Goal: Task Accomplishment & Management: Manage account settings

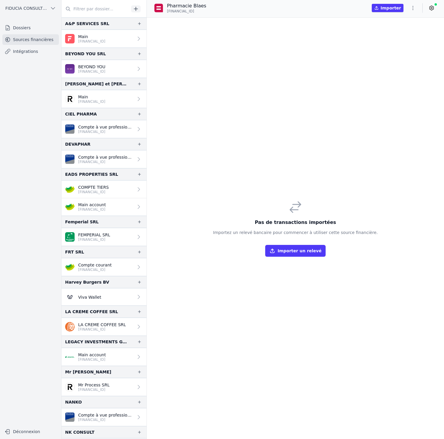
click at [17, 8] on span "FIDUCIA CONSULTING SRL" at bounding box center [26, 8] width 42 height 6
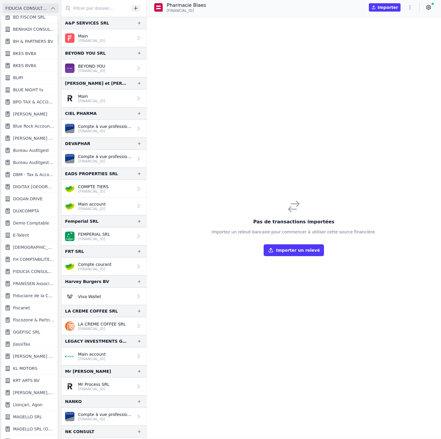
scroll to position [178, 0]
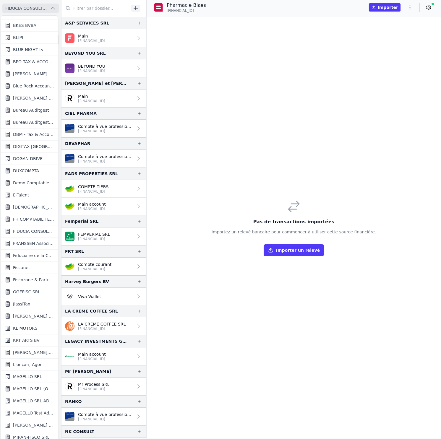
click at [40, 318] on span "[PERSON_NAME] ET PARTNERS SRL" at bounding box center [33, 316] width 41 height 6
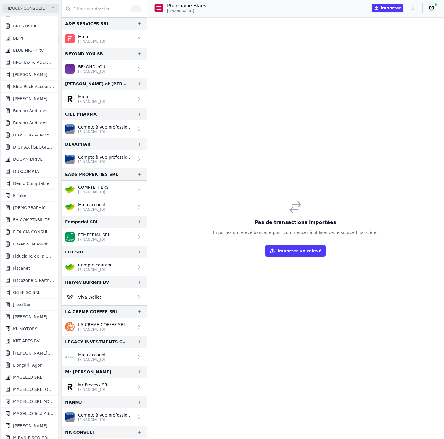
scroll to position [0, 0]
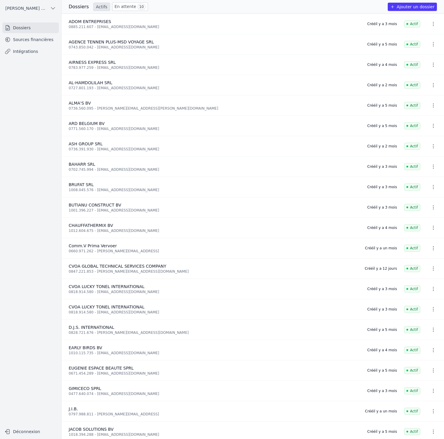
click at [43, 41] on link "Sources financières" at bounding box center [30, 39] width 56 height 11
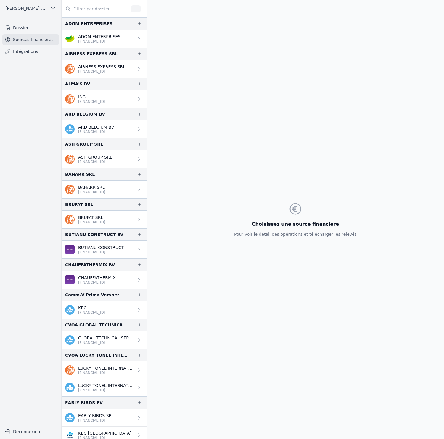
click at [100, 344] on p "[FINANCIAL_ID]" at bounding box center [105, 343] width 55 height 5
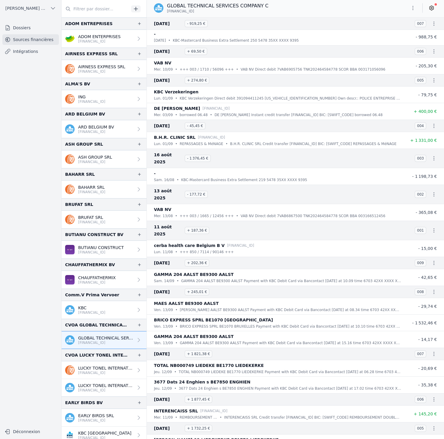
scroll to position [1, 0]
click at [43, 135] on nav "Dossiers Sources financières Intégrations" at bounding box center [31, 221] width 52 height 399
click at [138, 324] on icon "button" at bounding box center [139, 325] width 5 height 5
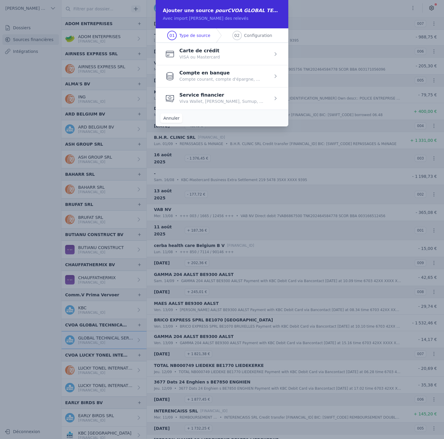
click at [229, 73] on span "button" at bounding box center [222, 76] width 132 height 22
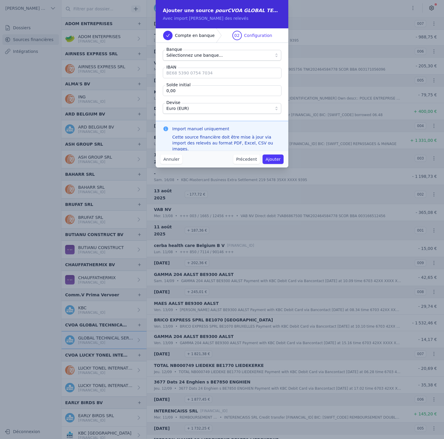
click at [220, 54] on span "Sélectionnez une banque..." at bounding box center [217, 55] width 103 height 7
click at [247, 159] on button "Précedent" at bounding box center [246, 159] width 27 height 9
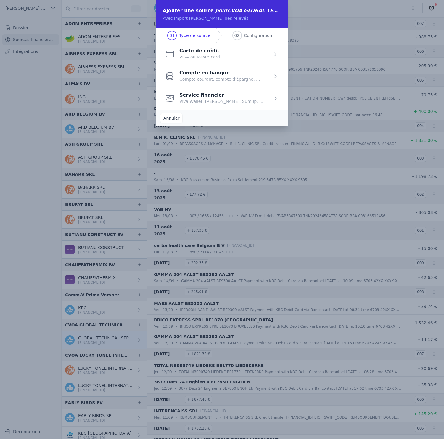
click at [175, 117] on button "Annuler" at bounding box center [171, 118] width 22 height 9
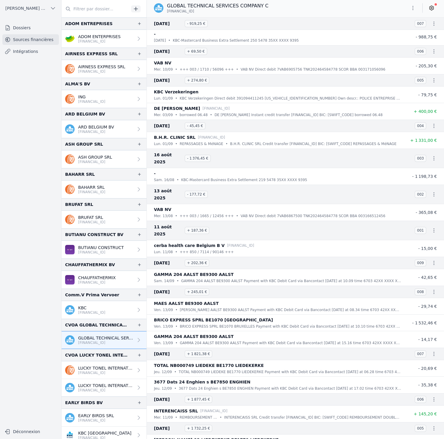
drag, startPoint x: 205, startPoint y: 11, endPoint x: 166, endPoint y: 12, distance: 39.0
click at [166, 12] on div "GLOBAL TECHNICAL SERVICES COMPANY C BE22 7340 6296 6547" at bounding box center [211, 7] width 114 height 11
copy span "[FINANCIAL_ID]"
click at [137, 325] on icon "button" at bounding box center [139, 325] width 5 height 5
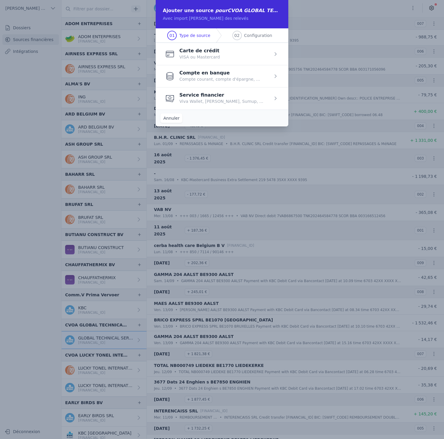
click at [223, 76] on span "button" at bounding box center [222, 76] width 132 height 22
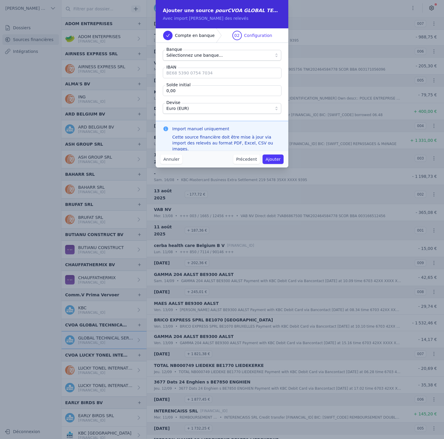
click at [214, 58] on span "Sélectionnez une banque..." at bounding box center [194, 55] width 56 height 7
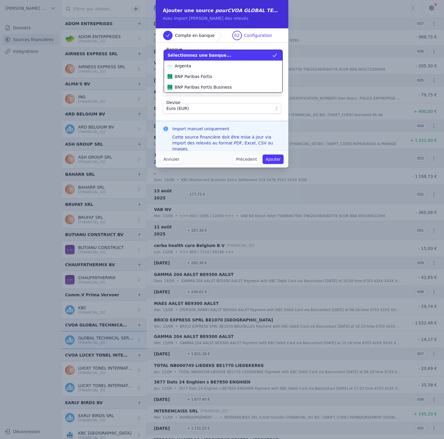
scroll to position [192, 0]
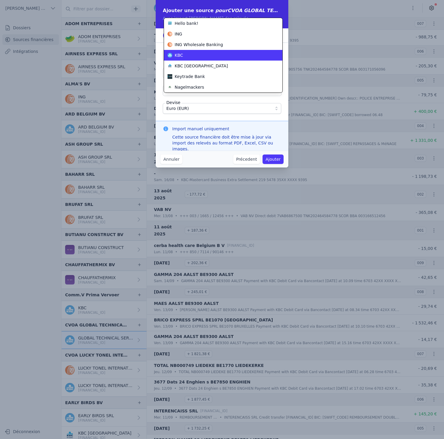
click at [214, 57] on div "KBC" at bounding box center [219, 55] width 104 height 6
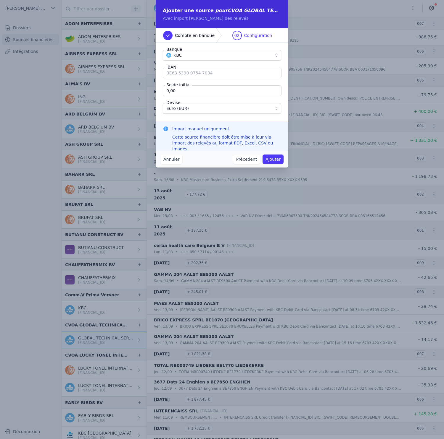
click at [206, 75] on input "IBAN" at bounding box center [222, 73] width 119 height 11
paste input "[FINANCIAL_ID]"
type input "[FINANCIAL_ID]"
click at [180, 88] on input "0,00" at bounding box center [222, 90] width 119 height 11
paste input "-1 014,93"
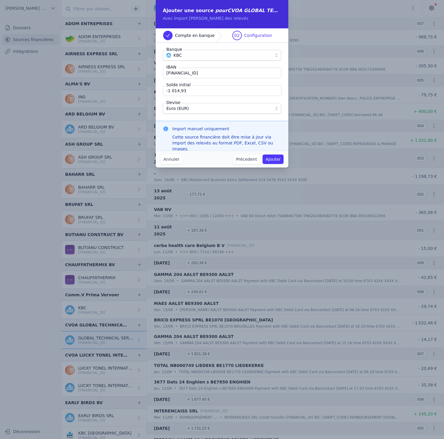
type input "-1 014,93"
click at [277, 161] on button "Ajouter" at bounding box center [272, 159] width 21 height 9
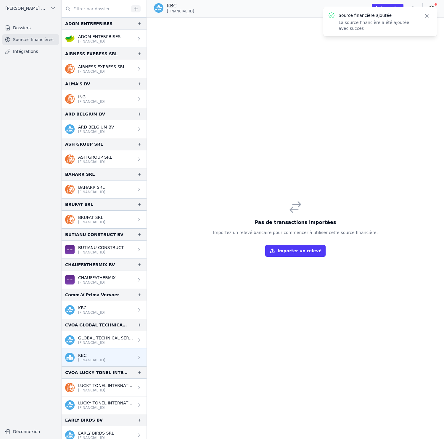
click at [427, 16] on icon "button" at bounding box center [426, 16] width 6 height 6
click at [414, 10] on icon "button" at bounding box center [413, 8] width 6 height 6
click at [410, 21] on button "Renommer" at bounding box center [398, 20] width 43 height 11
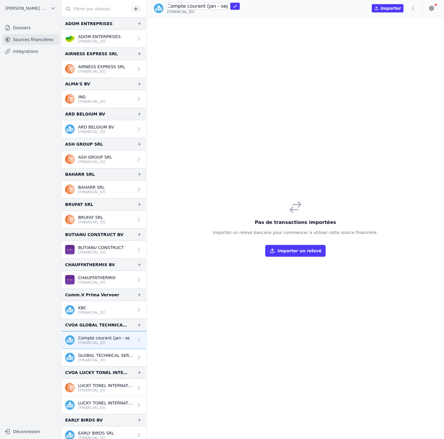
scroll to position [0, 4]
type input "Compte courant (jan - sep)"
click button "submit" at bounding box center [234, 6] width 9 height 7
click at [414, 9] on icon "button" at bounding box center [413, 8] width 6 height 6
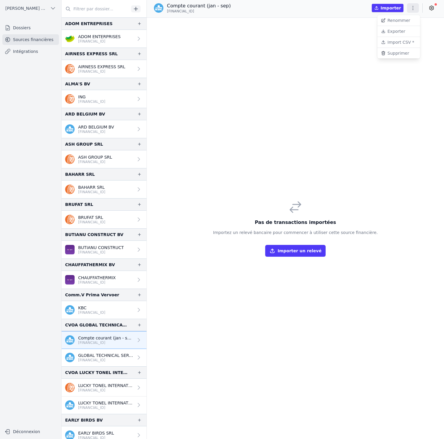
click at [393, 21] on button "Renommer" at bounding box center [398, 20] width 43 height 11
type input "Compte courant (jan-sep)"
click button "submit" at bounding box center [234, 6] width 9 height 7
click at [300, 250] on button "Importer un relevé" at bounding box center [295, 251] width 60 height 12
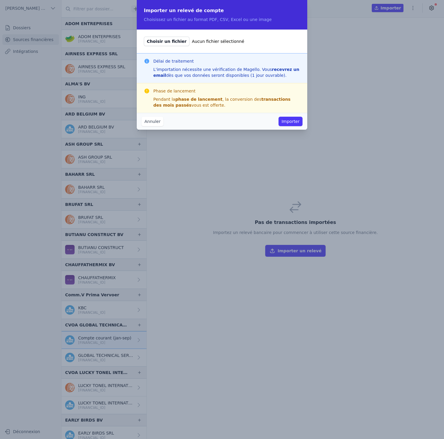
click at [171, 42] on span "Choisir un fichier" at bounding box center [167, 41] width 46 height 9
click at [144, 37] on input "Choisir un fichier Aucun fichier sélectionné" at bounding box center [143, 36] width 0 height 0
type input "C:\fakepath\export_BE22734062966547_20250905_1037.pdf"
click at [295, 123] on button "Importer" at bounding box center [290, 121] width 24 height 9
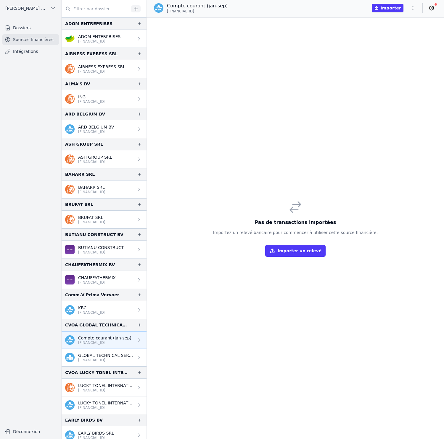
click at [112, 360] on p "[FINANCIAL_ID]" at bounding box center [105, 360] width 55 height 5
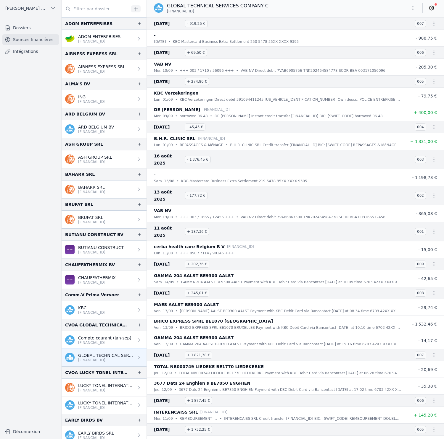
click at [110, 343] on p "[FINANCIAL_ID]" at bounding box center [104, 343] width 53 height 5
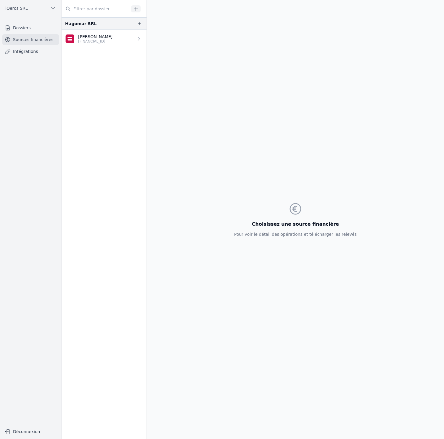
click at [108, 39] on p "BE40 0689 5632 6663" at bounding box center [95, 41] width 34 height 5
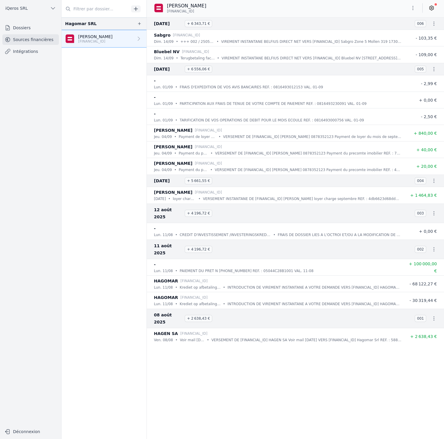
click at [28, 10] on button "iQeros SRL" at bounding box center [30, 8] width 56 height 9
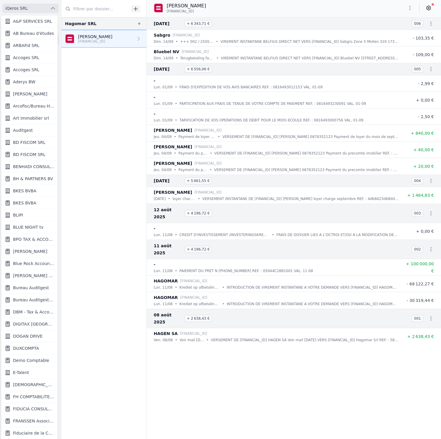
scroll to position [1, 0]
click at [28, 10] on div at bounding box center [220, 219] width 441 height 439
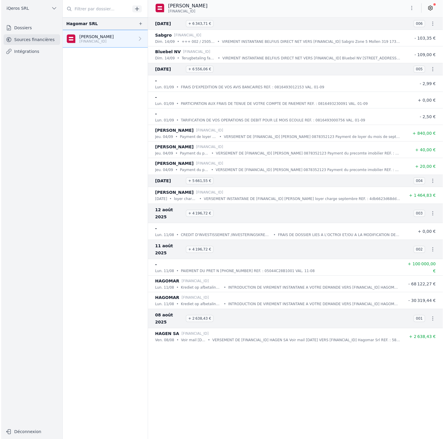
scroll to position [0, 0]
click at [31, 29] on link "Dossiers" at bounding box center [30, 27] width 56 height 11
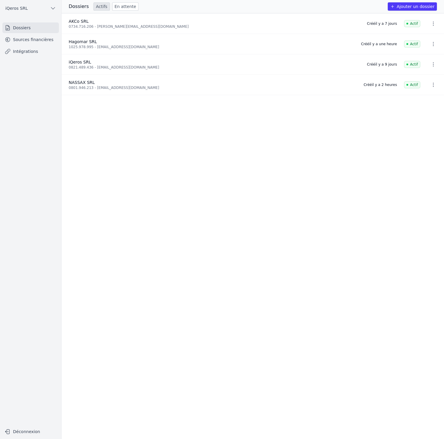
click at [33, 38] on link "Sources financières" at bounding box center [30, 39] width 56 height 11
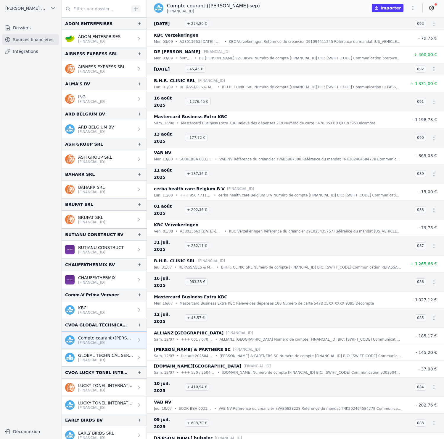
click at [112, 357] on p "GLOBAL TECHNICAL SERVICES COMPANY C" at bounding box center [105, 356] width 55 height 6
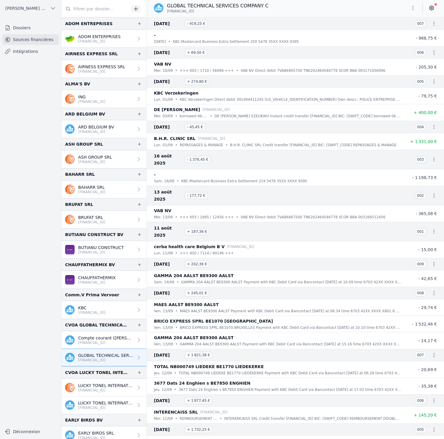
click at [100, 337] on p "Compte courant (jan-sep)" at bounding box center [105, 338] width 55 height 6
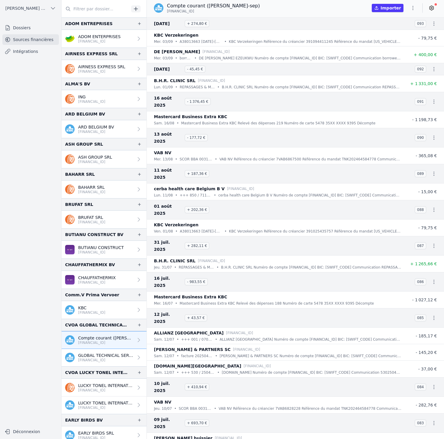
click at [119, 356] on p "GLOBAL TECHNICAL SERVICES COMPANY C" at bounding box center [105, 356] width 55 height 6
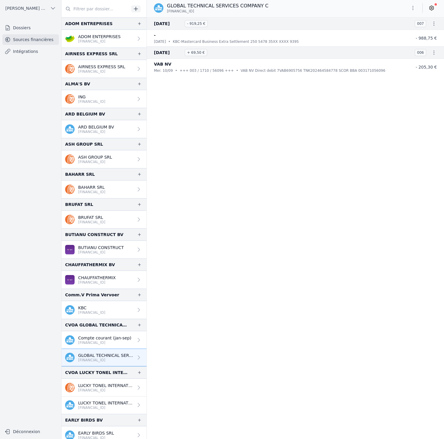
click at [115, 334] on link "Compte courant ([PERSON_NAME]-sep) [FINANCIAL_ID]" at bounding box center [104, 340] width 85 height 18
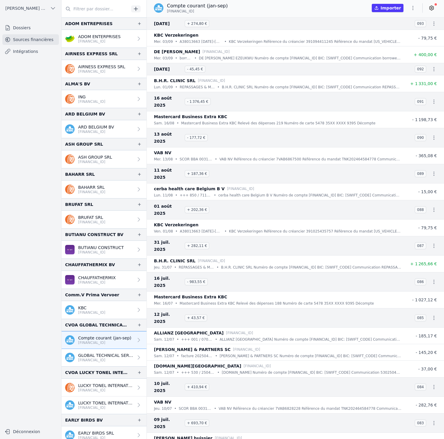
click at [101, 353] on p "GLOBAL TECHNICAL SERVICES COMPANY C" at bounding box center [105, 356] width 55 height 6
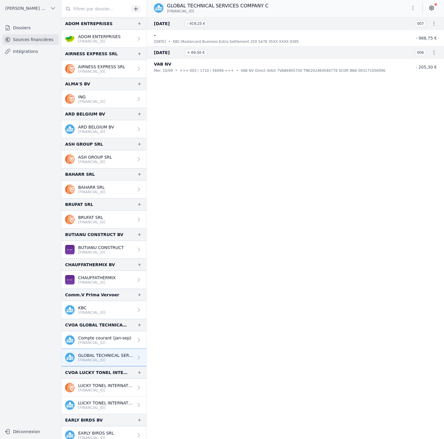
click at [105, 342] on p "[FINANCIAL_ID]" at bounding box center [104, 343] width 53 height 5
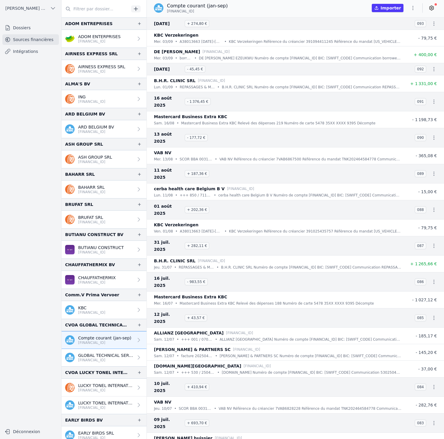
click at [107, 357] on p "GLOBAL TECHNICAL SERVICES COMPANY C" at bounding box center [105, 356] width 55 height 6
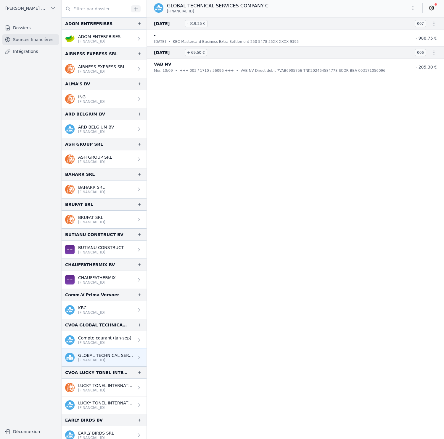
click at [110, 339] on p "Compte courant (jan-sep)" at bounding box center [104, 338] width 53 height 6
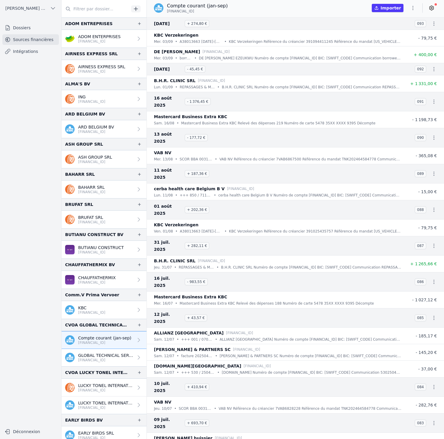
click at [113, 360] on p "[FINANCIAL_ID]" at bounding box center [105, 360] width 55 height 5
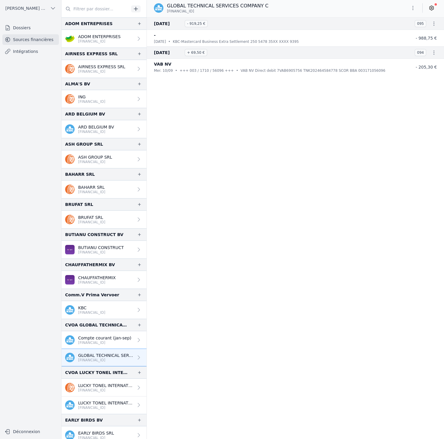
click at [413, 8] on icon "button" at bounding box center [413, 8] width 6 height 6
click at [409, 19] on button "Renommer" at bounding box center [398, 20] width 43 height 11
type input "Compte courant (sep-...)"
click at [232, 6] on button "submit" at bounding box center [234, 6] width 9 height 7
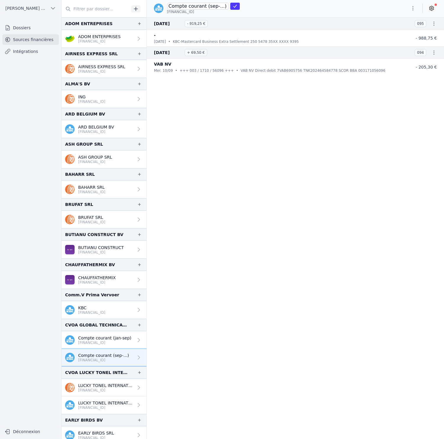
scroll to position [0, 0]
click at [114, 341] on p "[FINANCIAL_ID]" at bounding box center [104, 343] width 53 height 5
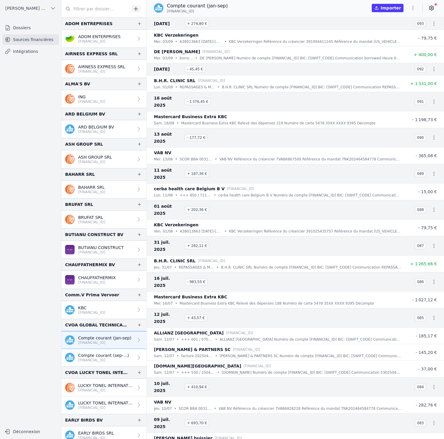
click at [408, 7] on button "button" at bounding box center [413, 7] width 12 height 9
click at [402, 22] on button "Renommer" at bounding box center [398, 20] width 43 height 11
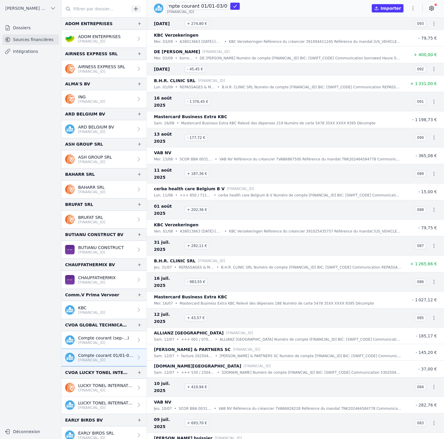
scroll to position [0, 10]
type input "Compte courant 01/01-03/09"
click at [232, 7] on icon "submit" at bounding box center [234, 6] width 5 height 5
click at [412, 9] on icon "button" at bounding box center [413, 8] width 6 height 6
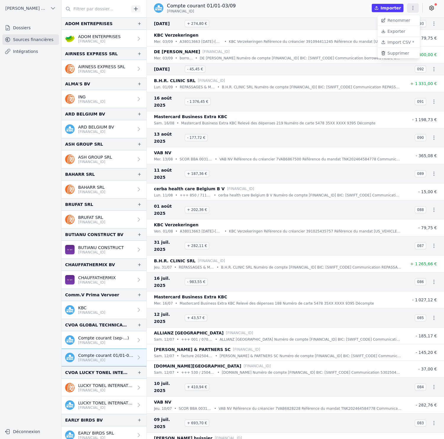
click at [396, 22] on button "Renommer" at bounding box center [398, 20] width 43 height 11
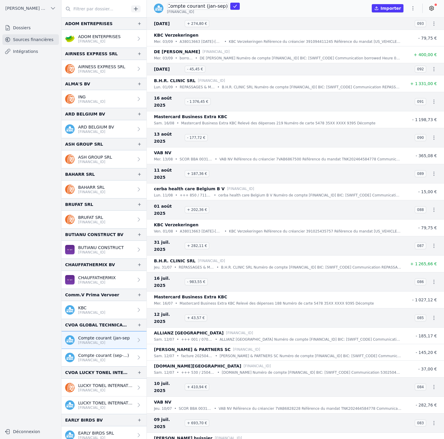
scroll to position [0, 3]
type input "Compte courant (jan-sep)"
click at [232, 7] on icon "submit" at bounding box center [234, 6] width 5 height 5
click at [104, 358] on p "[FINANCIAL_ID]" at bounding box center [103, 360] width 51 height 5
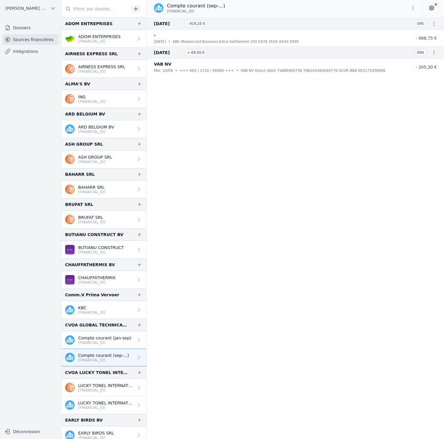
click at [38, 9] on span "[PERSON_NAME] ET PARTNERS SRL" at bounding box center [26, 8] width 42 height 6
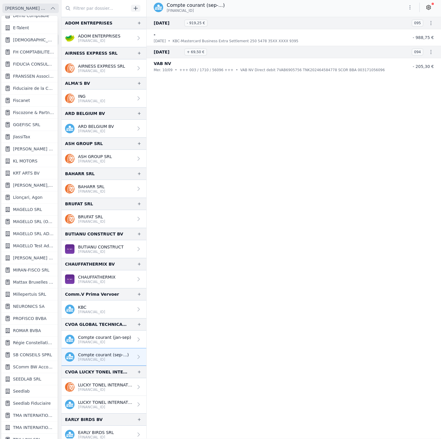
scroll to position [346, 0]
click at [38, 197] on span "Llonçari, Agon" at bounding box center [28, 197] width 30 height 6
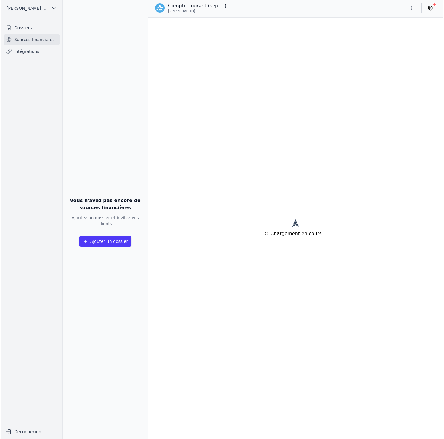
scroll to position [0, 0]
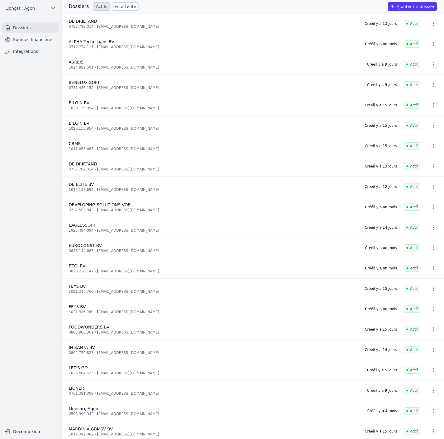
click at [35, 42] on link "Sources financières" at bounding box center [30, 39] width 56 height 11
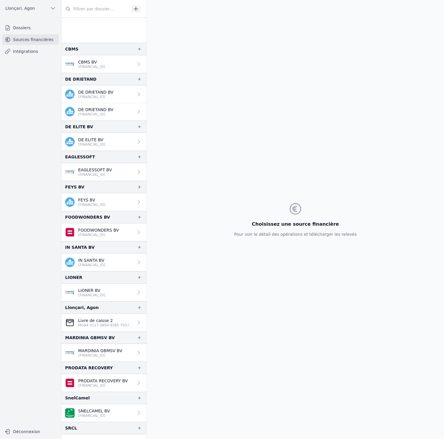
scroll to position [149, 0]
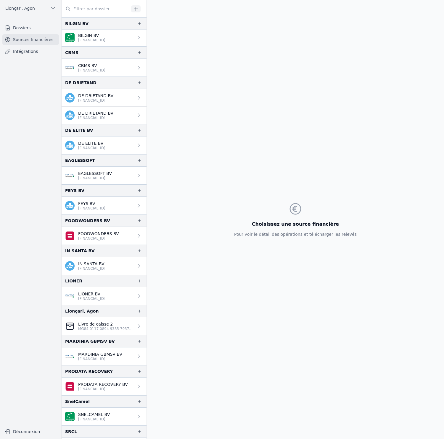
click at [103, 206] on p "BE82 7390 2499 3968" at bounding box center [91, 208] width 27 height 5
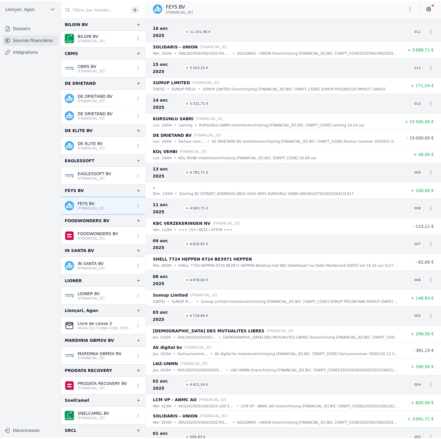
scroll to position [4318, 0]
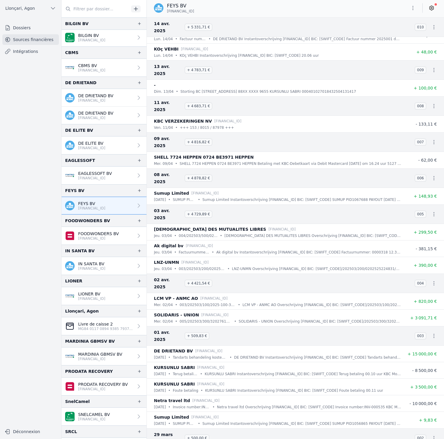
drag, startPoint x: 191, startPoint y: 11, endPoint x: 165, endPoint y: 11, distance: 25.7
click at [165, 11] on div "FEYS BV BE82 7390 2499 3968" at bounding box center [295, 7] width 297 height 11
copy span "BE82 7390 2499 3968"
click at [431, 436] on icon "button" at bounding box center [434, 439] width 6 height 6
click at [423, 383] on link "Télécharger les CODA" at bounding box center [411, 381] width 54 height 11
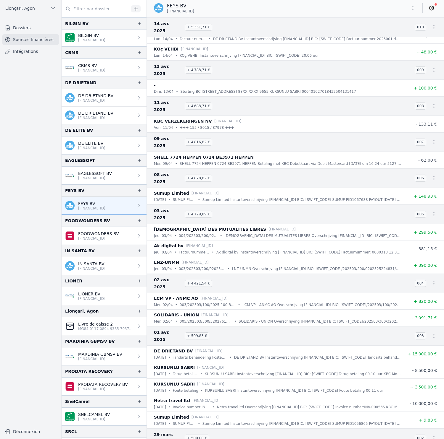
click at [31, 7] on span "Llonçari, Agon" at bounding box center [20, 8] width 30 height 6
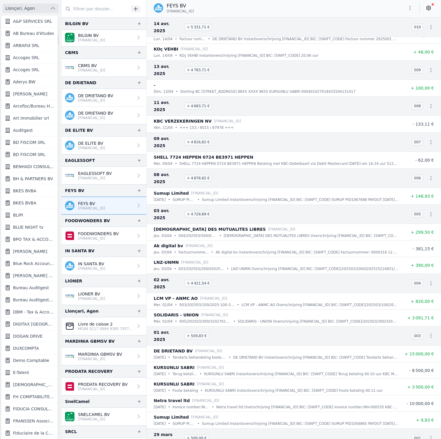
scroll to position [1, 0]
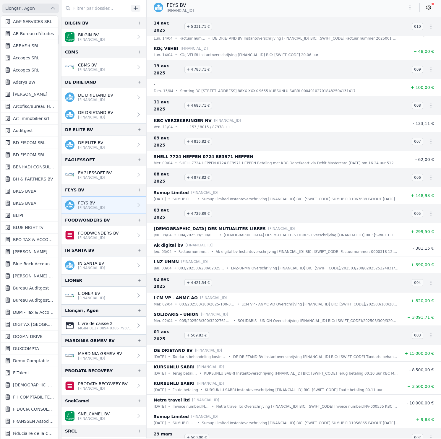
click at [410, 8] on div at bounding box center [220, 219] width 441 height 439
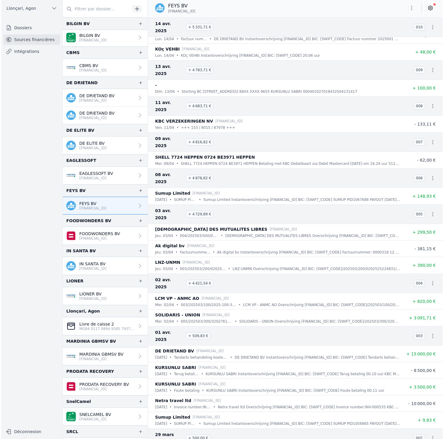
scroll to position [0, 0]
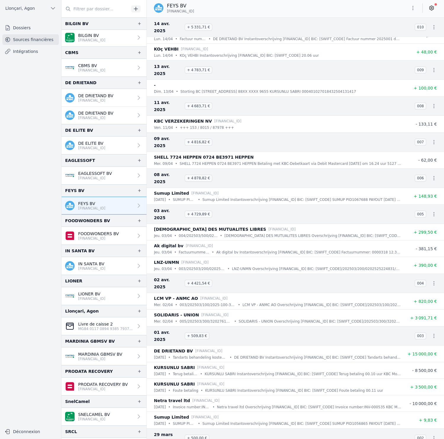
click at [410, 8] on icon "button" at bounding box center [413, 8] width 6 height 6
click at [407, 32] on button "Exporter" at bounding box center [398, 31] width 43 height 11
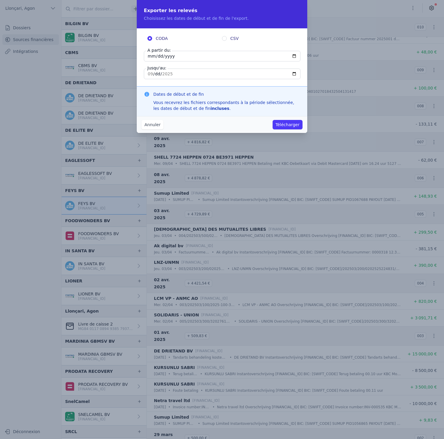
click at [294, 74] on input "2025-09-16" at bounding box center [222, 74] width 156 height 11
click at [294, 56] on input "2025-09-16" at bounding box center [222, 56] width 156 height 11
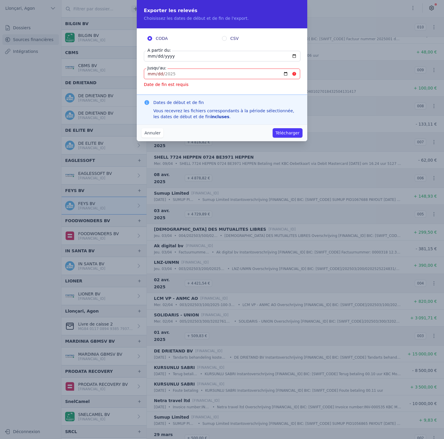
type input "2025-01-01"
click at [284, 75] on input "Jusqu'au:" at bounding box center [222, 74] width 156 height 11
type input "2025-09-17"
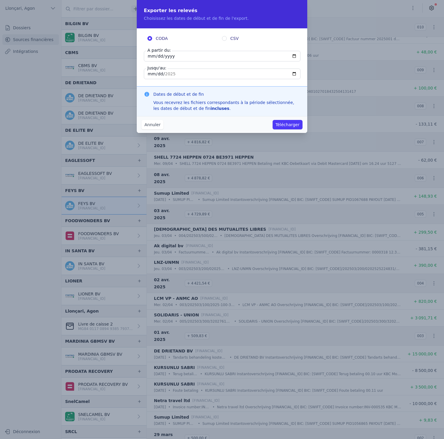
click at [281, 127] on button "Télécharger" at bounding box center [287, 124] width 30 height 9
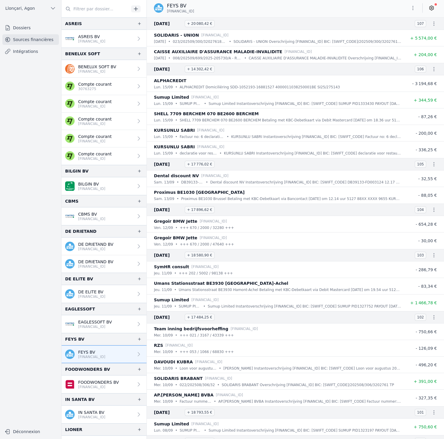
click at [38, 9] on button "Llonçari, Agon" at bounding box center [30, 8] width 56 height 9
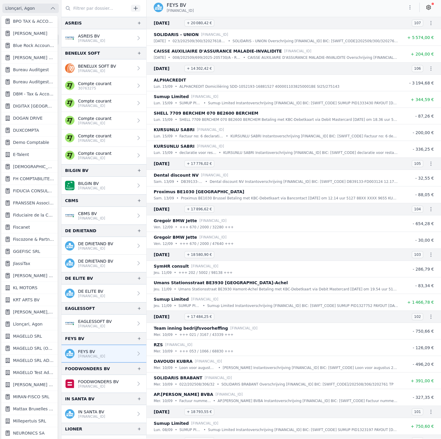
scroll to position [361, 0]
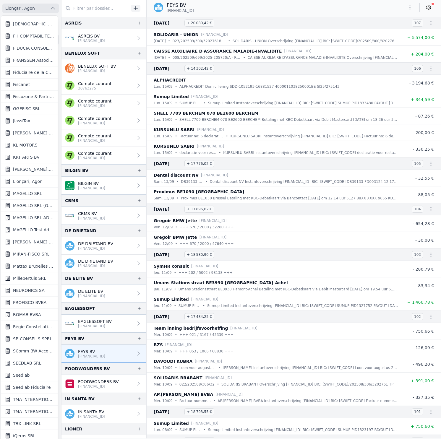
click at [27, 131] on span "[PERSON_NAME] ET PARTNERS SRL" at bounding box center [33, 133] width 41 height 6
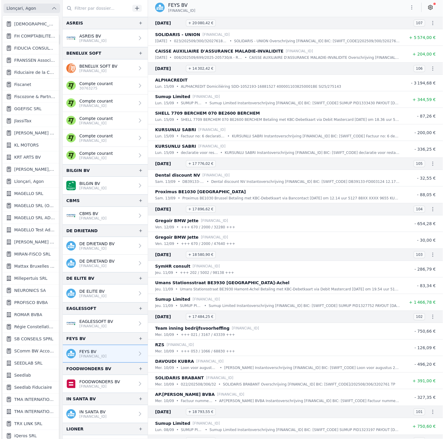
scroll to position [0, 0]
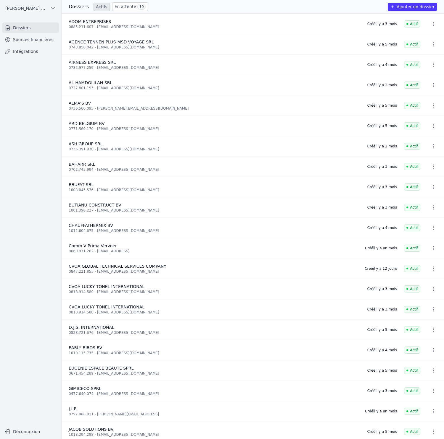
click at [22, 40] on link "Sources financières" at bounding box center [30, 39] width 56 height 11
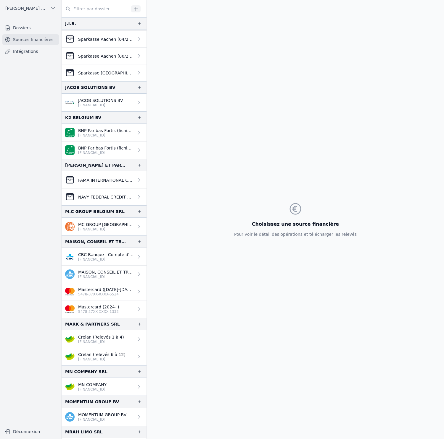
scroll to position [553, 0]
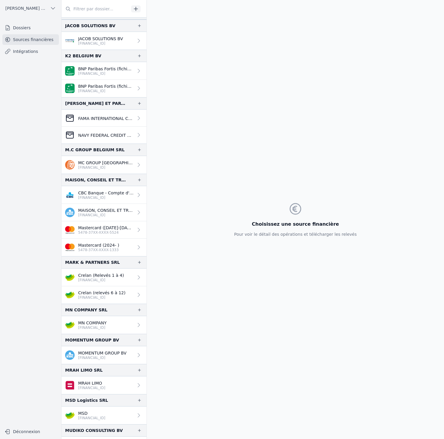
click at [110, 296] on p "[FINANCIAL_ID]" at bounding box center [101, 297] width 47 height 5
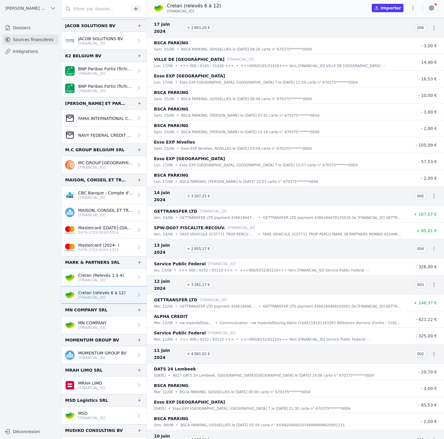
scroll to position [7903, 0]
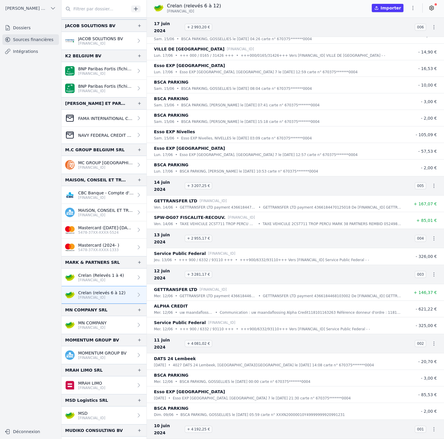
click at [113, 281] on p "[FINANCIAL_ID]" at bounding box center [101, 280] width 46 height 5
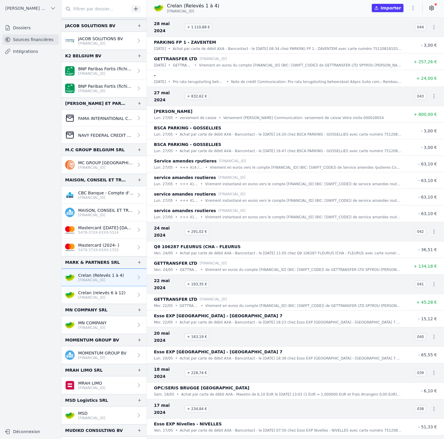
click at [130, 294] on link "Crelan (relevés 6 à 12) [FINANCIAL_ID]" at bounding box center [104, 295] width 85 height 17
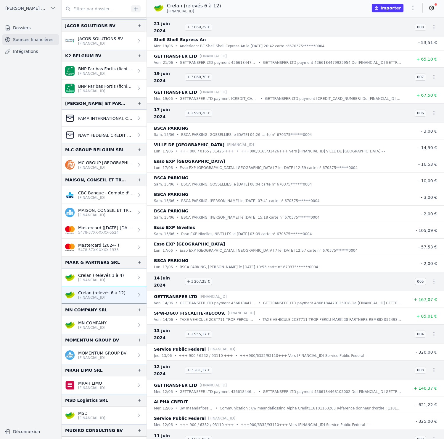
scroll to position [7903, 0]
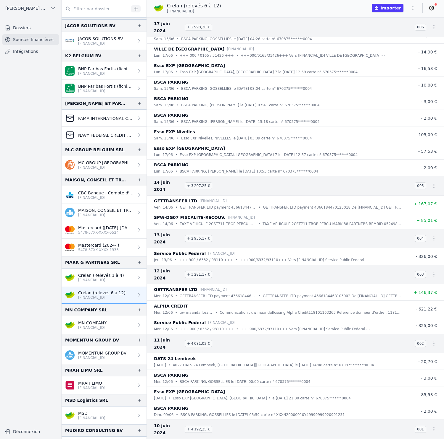
click at [122, 278] on link "Crelan (Relevés 1 à 4) [FINANCIAL_ID]" at bounding box center [104, 278] width 85 height 18
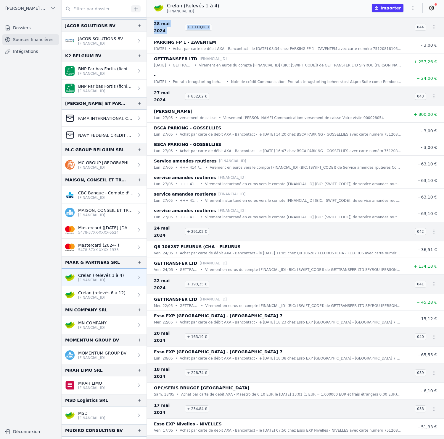
drag, startPoint x: 154, startPoint y: 23, endPoint x: 218, endPoint y: 24, distance: 63.6
click at [218, 24] on h3 "[DATE] + 1 110,88 €" at bounding box center [280, 27] width 253 height 14
click at [121, 294] on p "Crelan (relevés 6 à 12)" at bounding box center [101, 293] width 47 height 6
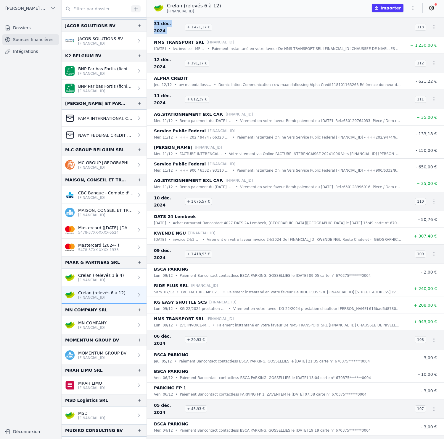
click at [122, 279] on link "Crelan (Relevés 1 à 4) [FINANCIAL_ID]" at bounding box center [104, 278] width 85 height 18
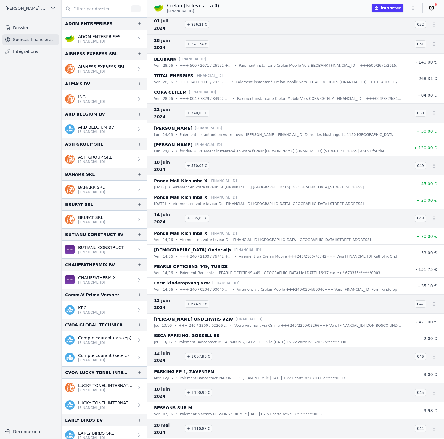
scroll to position [162, 0]
